Goal: Communication & Community: Participate in discussion

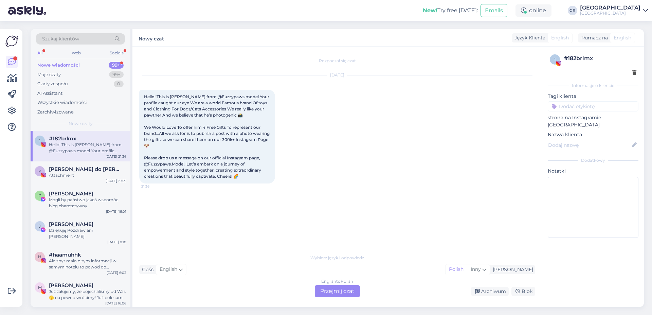
click at [111, 61] on div "Nowe wiadomości 99+" at bounding box center [80, 65] width 89 height 10
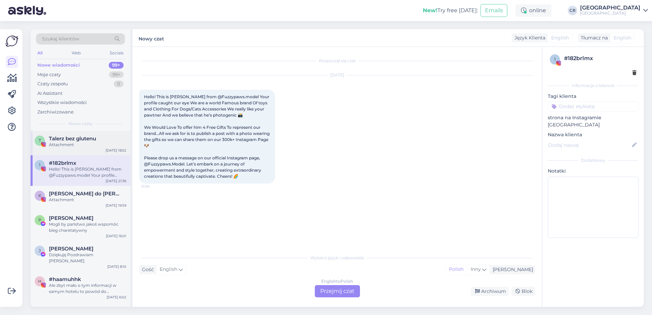
click at [80, 149] on div "T Talerz bez glutenu Attachment [DATE] 18:52" at bounding box center [81, 143] width 100 height 24
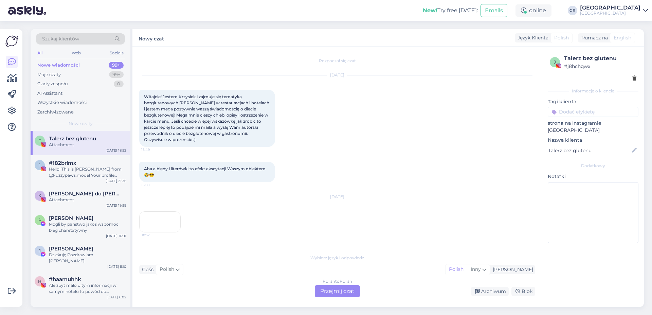
scroll to position [46, 0]
click at [163, 211] on div "18:52" at bounding box center [159, 221] width 41 height 21
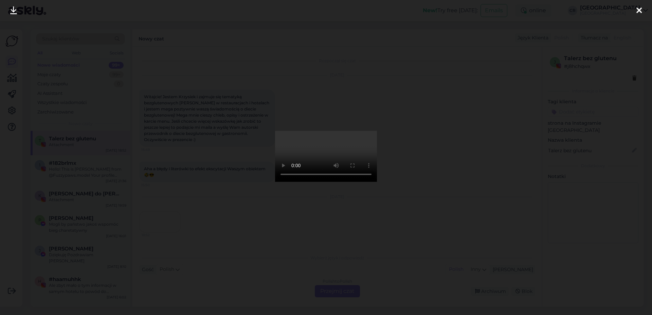
click at [639, 8] on icon at bounding box center [639, 10] width 5 height 9
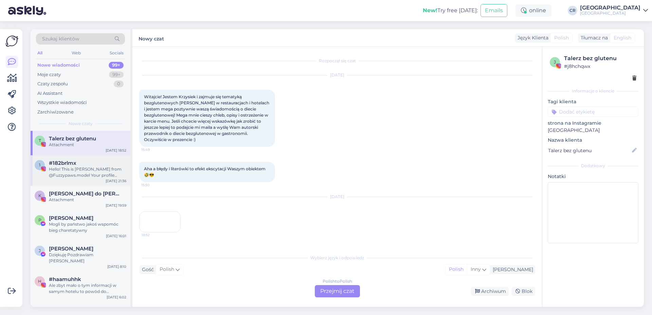
click at [96, 174] on div "Hello! This is [PERSON_NAME] from @Fuzzypaws.model Your profile caught our eye …" at bounding box center [87, 172] width 77 height 12
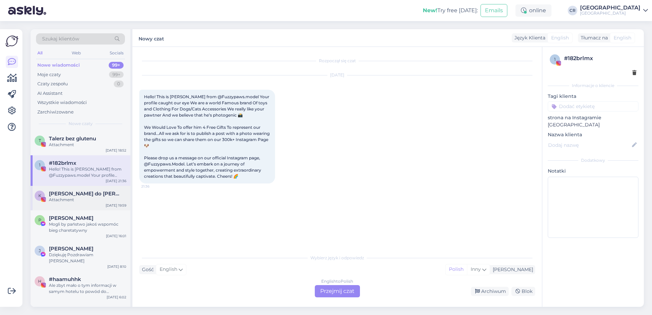
click at [93, 195] on span "[PERSON_NAME] do [PERSON_NAME] I [GEOGRAPHIC_DATA]" at bounding box center [84, 194] width 71 height 6
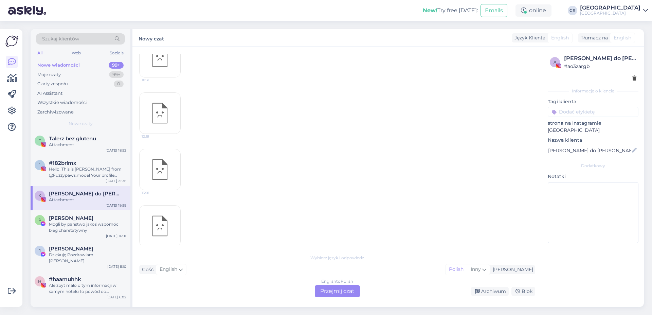
scroll to position [333, 0]
click at [52, 215] on span "[PERSON_NAME]" at bounding box center [71, 218] width 45 height 6
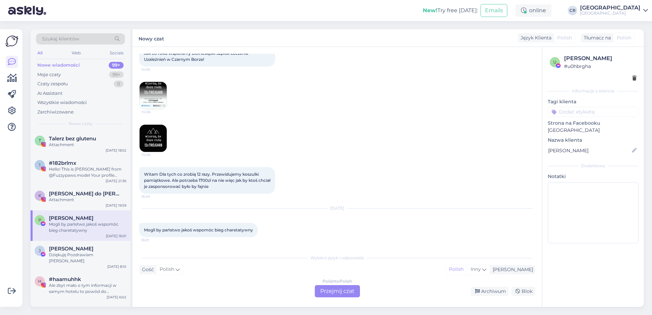
scroll to position [39, 0]
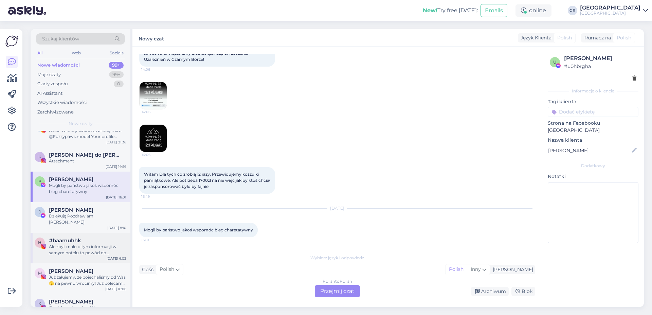
click at [98, 249] on div "Ale zbyt mało o tym informacji w samym hotelu to powód do chwalenia się 😄" at bounding box center [87, 250] width 77 height 12
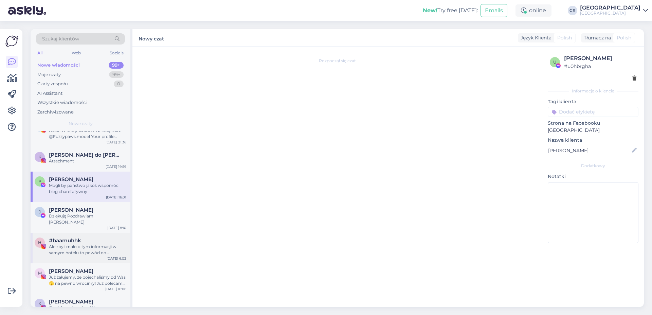
scroll to position [0, 0]
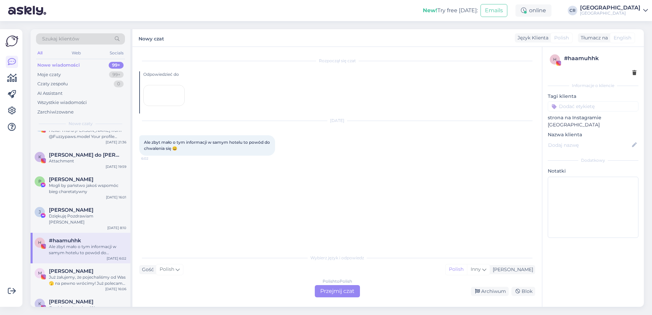
click at [162, 106] on div at bounding box center [163, 95] width 41 height 21
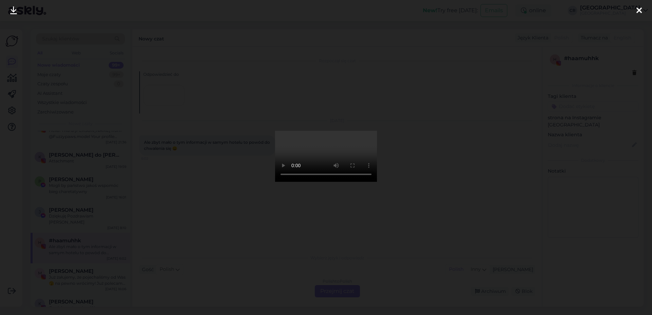
click at [642, 5] on div at bounding box center [640, 10] width 14 height 21
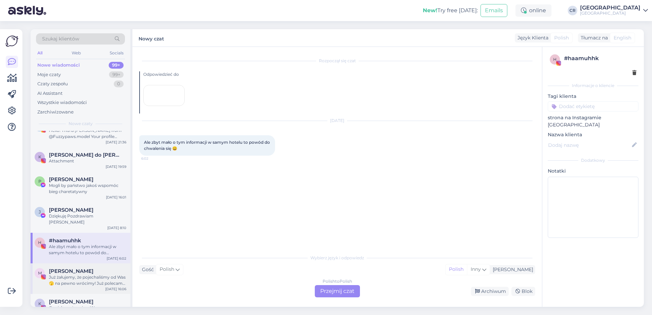
click at [80, 277] on div "Już żałujemy, że pojechaliśmy od Was 🫣 na pewno wrócimy! Już polecamy znajomym …" at bounding box center [87, 280] width 77 height 12
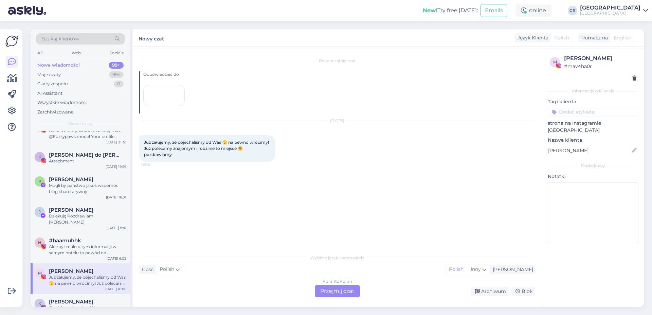
click at [158, 106] on div at bounding box center [163, 95] width 41 height 21
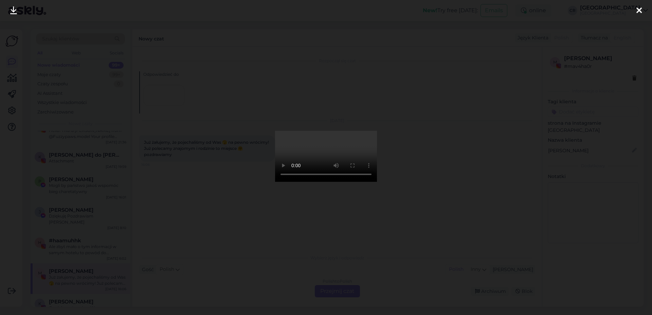
click at [635, 10] on div at bounding box center [640, 10] width 14 height 21
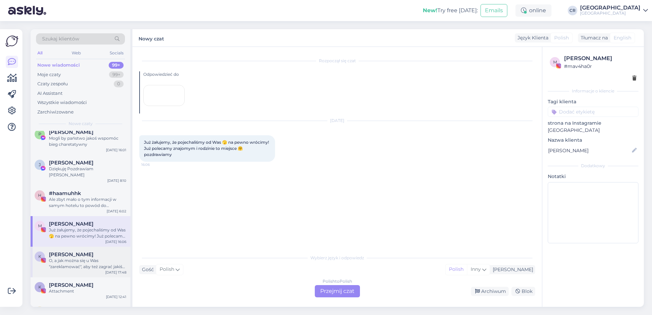
scroll to position [116, 0]
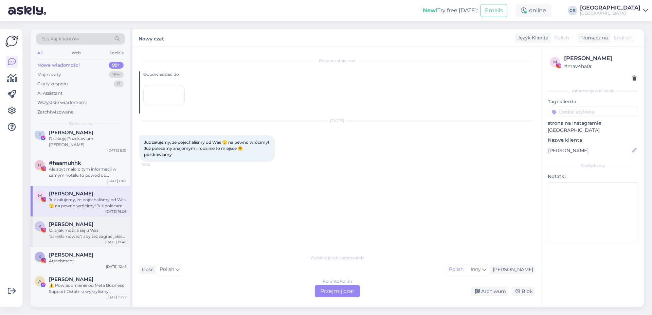
click at [92, 227] on div "O, a jak można się u Was "zareklamować", aby też zagrać jakiś klimatyczny konce…" at bounding box center [87, 233] width 77 height 12
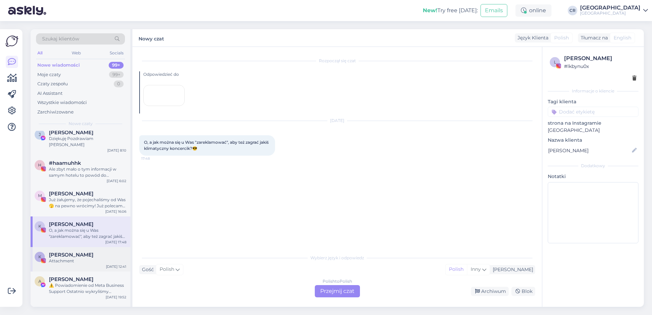
click at [70, 252] on span "[PERSON_NAME]" at bounding box center [71, 255] width 45 height 6
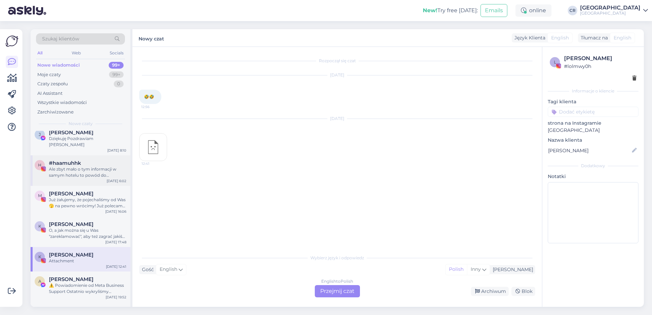
scroll to position [0, 0]
